Goal: Information Seeking & Learning: Compare options

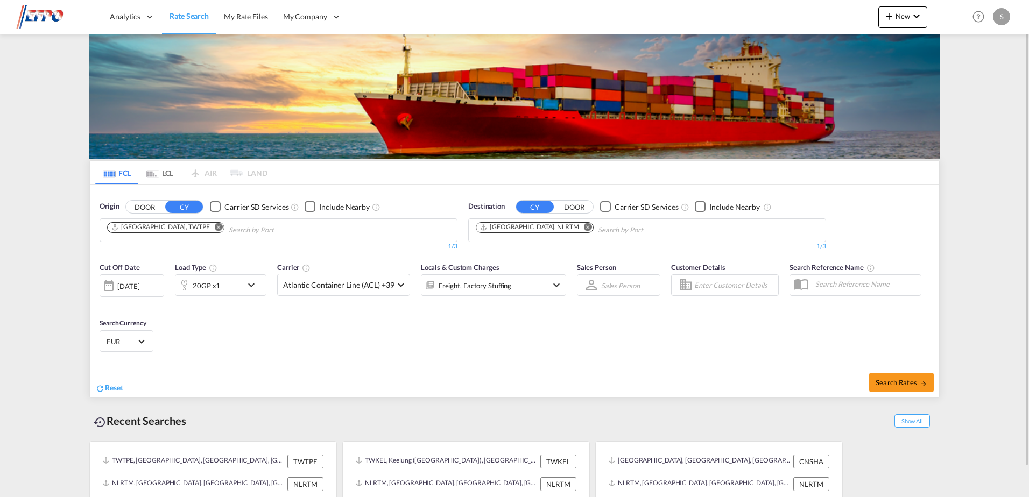
click at [215, 228] on md-icon "Remove" at bounding box center [219, 227] width 8 height 8
click at [172, 228] on input "Chips input." at bounding box center [158, 230] width 102 height 17
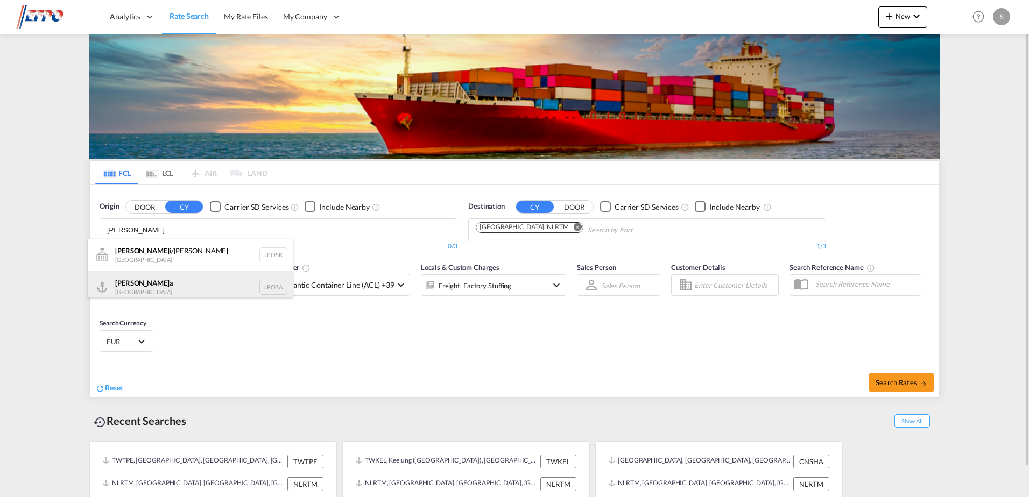
type input "[PERSON_NAME]"
click at [154, 284] on div "[PERSON_NAME] a [GEOGRAPHIC_DATA] JPOSA" at bounding box center [190, 287] width 204 height 32
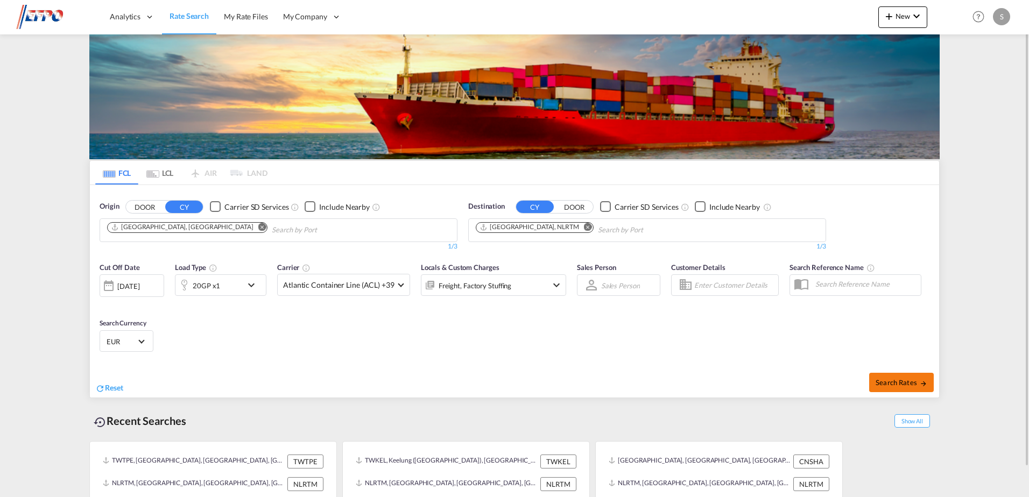
click at [889, 378] on span "Search Rates" at bounding box center [902, 382] width 52 height 9
type input "JPOSA to NLRTM / [DATE]"
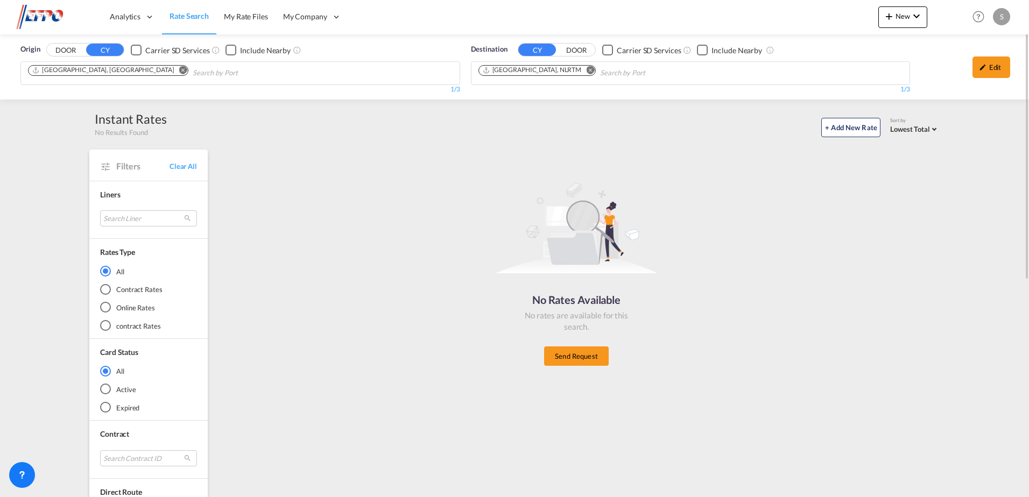
click at [172, 73] on button "Remove" at bounding box center [180, 71] width 16 height 11
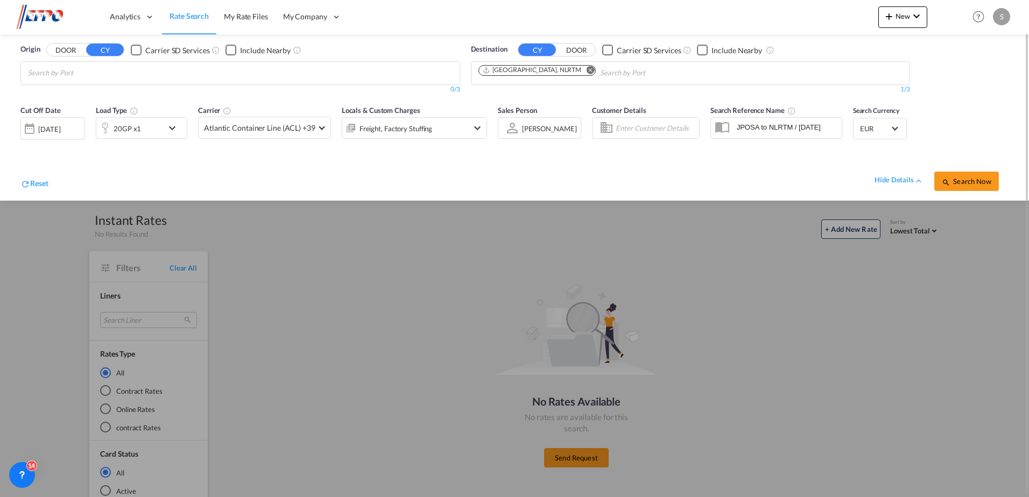
click at [91, 72] on body "Analytics Dashboard Reports Rate Search My Rate Files My Company" at bounding box center [514, 248] width 1029 height 497
type input "kobe"
click at [958, 165] on div "Search Now" at bounding box center [971, 176] width 74 height 30
click at [964, 180] on span "Search Now" at bounding box center [966, 181] width 49 height 9
click at [75, 75] on body "Analytics Dashboard Reports Rate Search My Rate Files My Company" at bounding box center [514, 248] width 1029 height 497
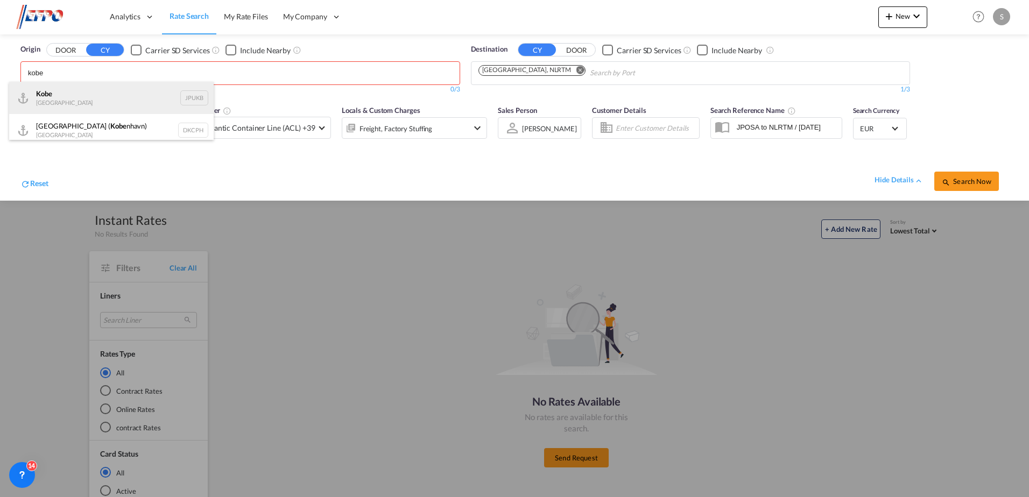
drag, startPoint x: 53, startPoint y: 90, endPoint x: 74, endPoint y: 91, distance: 21.5
click at [53, 90] on div "Kobe [GEOGRAPHIC_DATA] JPUKB" at bounding box center [111, 98] width 204 height 32
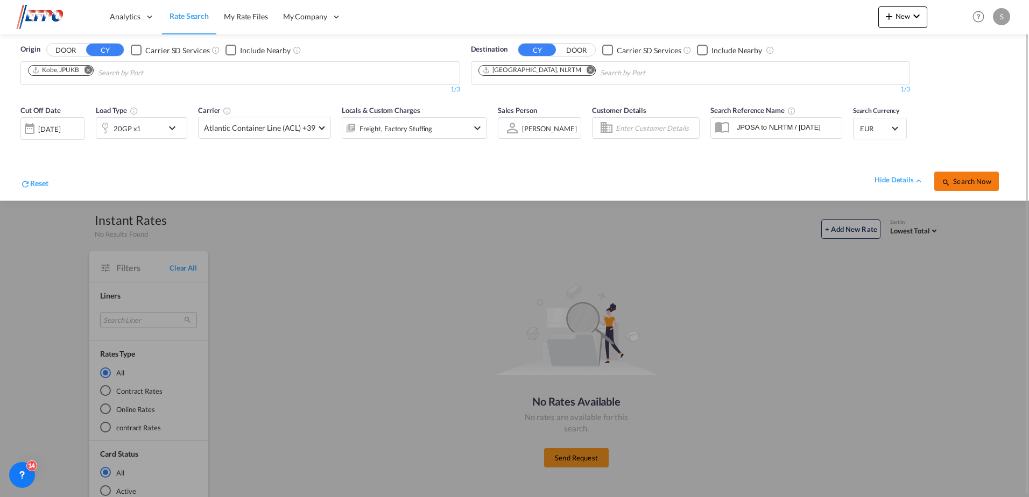
click at [965, 178] on span "Search Now" at bounding box center [966, 181] width 49 height 9
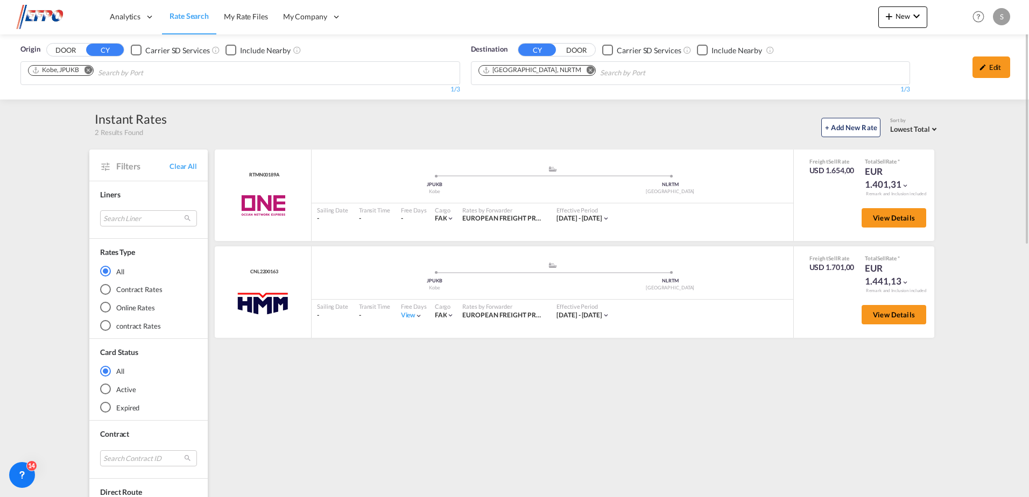
click at [983, 66] on md-icon "icon-pencil" at bounding box center [983, 67] width 8 height 8
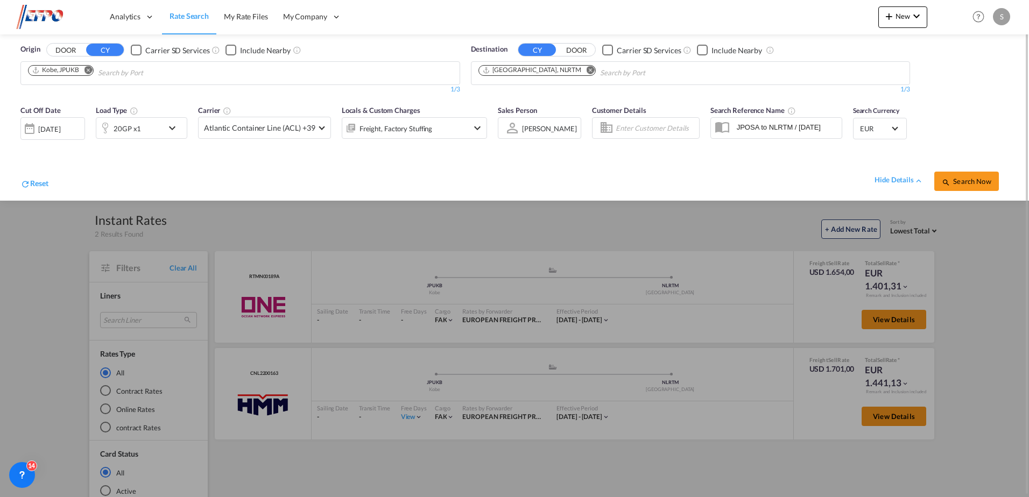
click at [164, 131] on div "20GP x1" at bounding box center [141, 128] width 91 height 22
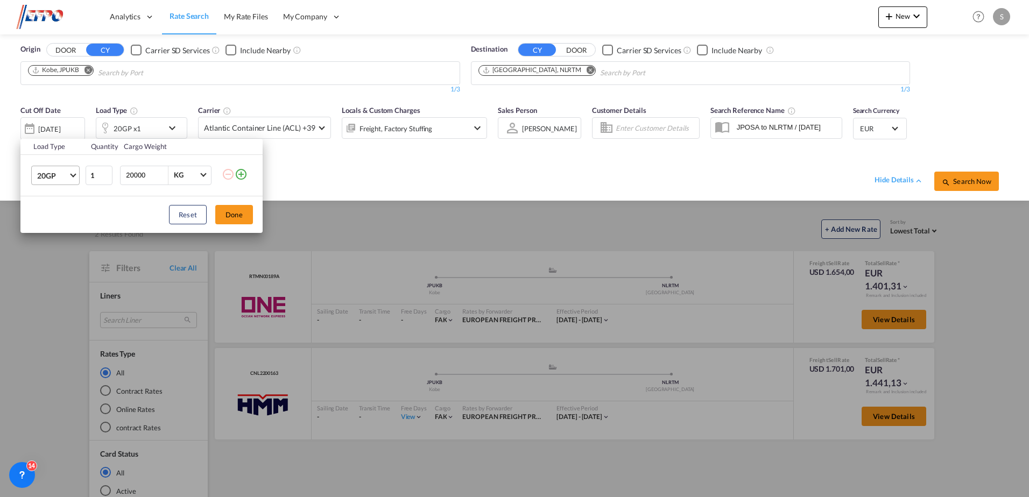
click at [60, 173] on span "20GP" at bounding box center [52, 176] width 31 height 11
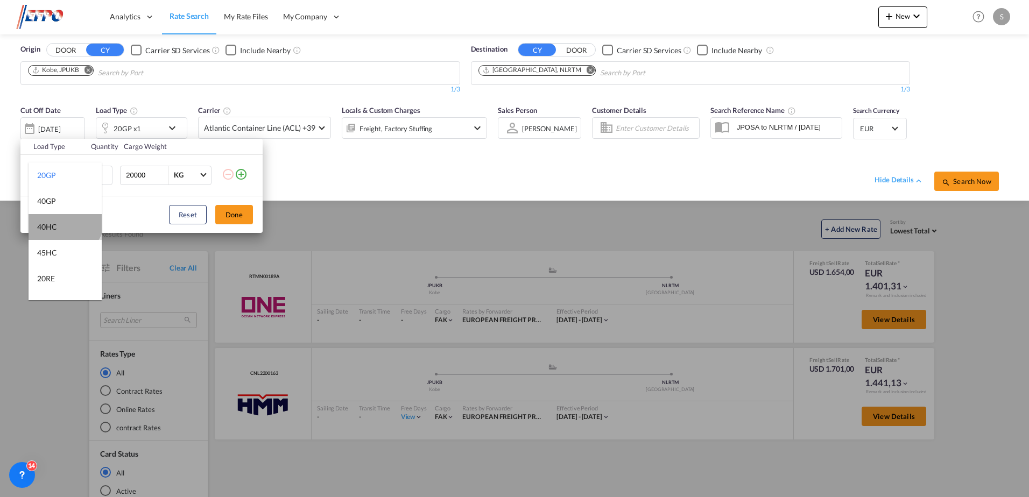
click at [63, 220] on md-option "40HC" at bounding box center [65, 227] width 73 height 26
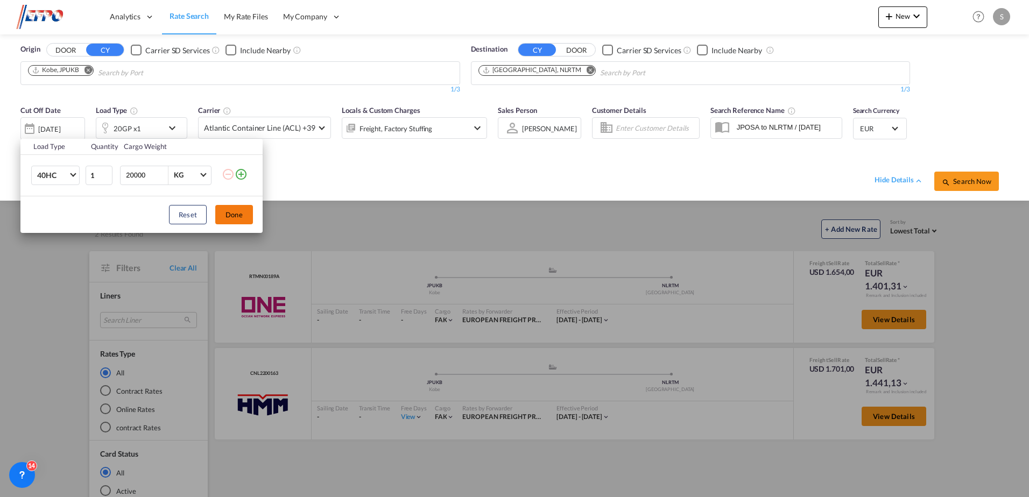
click at [228, 215] on button "Done" at bounding box center [234, 214] width 38 height 19
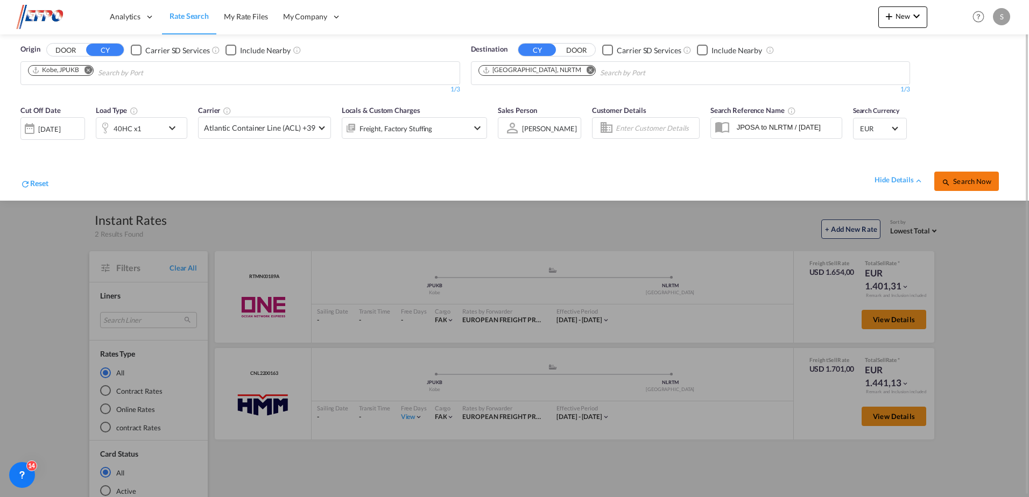
click at [975, 187] on button "Search Now" at bounding box center [966, 181] width 65 height 19
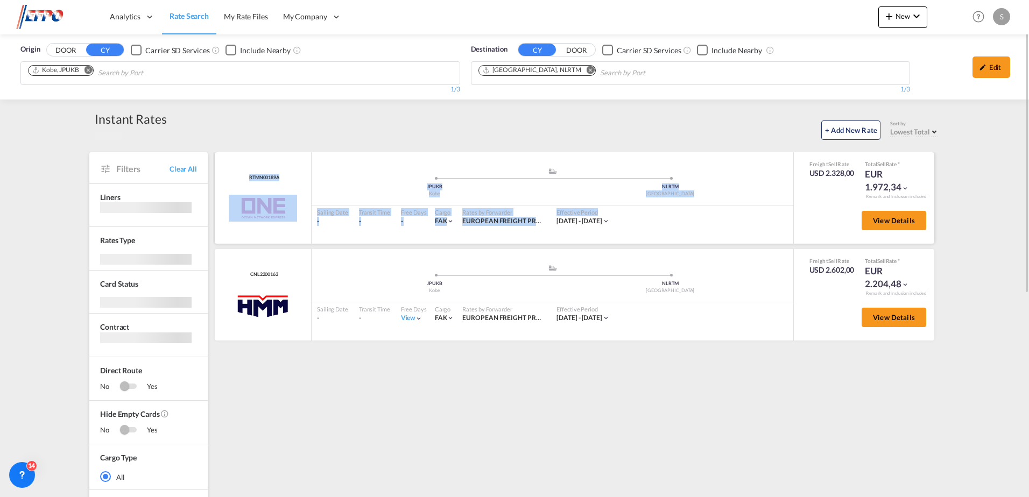
drag, startPoint x: 936, startPoint y: 347, endPoint x: 677, endPoint y: 215, distance: 290.2
click at [677, 215] on div "Instant Rates 2 Results Found + Add New Rate Sort by Lowest Total Lowest Freigh…" at bounding box center [514, 475] width 861 height 730
click at [824, 354] on div "RTMN00189A ONE added by you .a{fill:#aaa8ad;} .a{fill:#aaa8ad;} JPUKB Kobe NLRT…" at bounding box center [576, 475] width 726 height 646
